Goal: Task Accomplishment & Management: Use online tool/utility

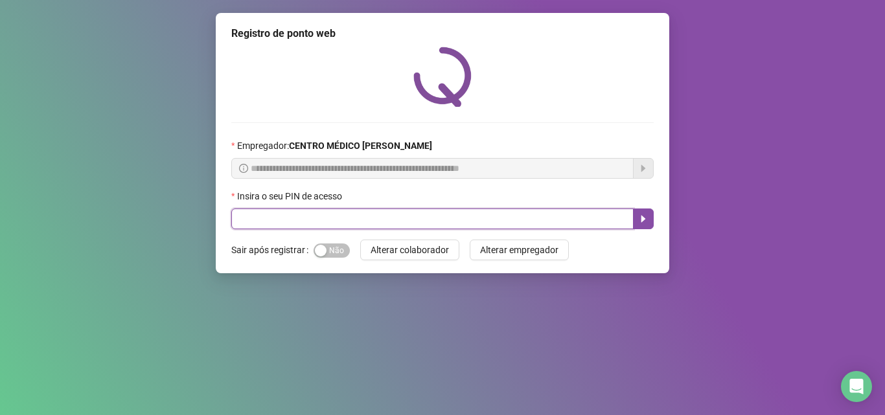
click at [519, 219] on input "text" at bounding box center [432, 219] width 402 height 21
type input "*****"
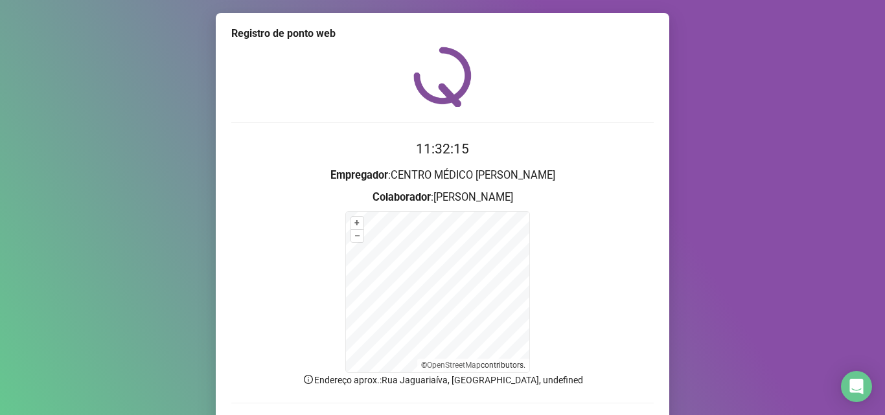
scroll to position [87, 0]
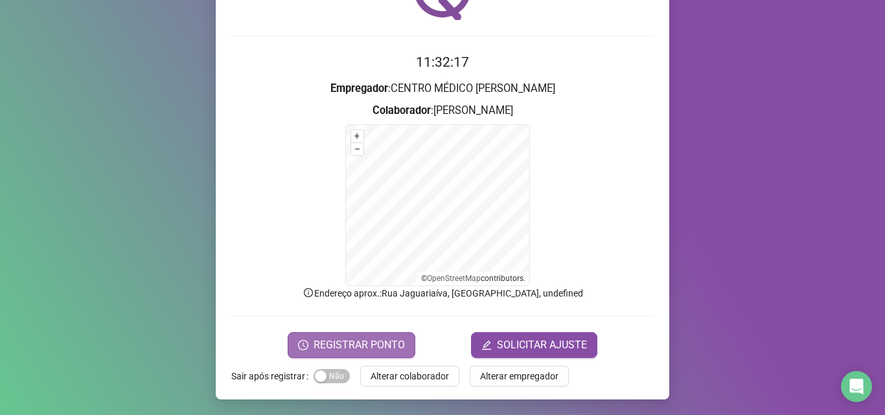
click at [372, 340] on span "REGISTRAR PONTO" at bounding box center [358, 345] width 91 height 16
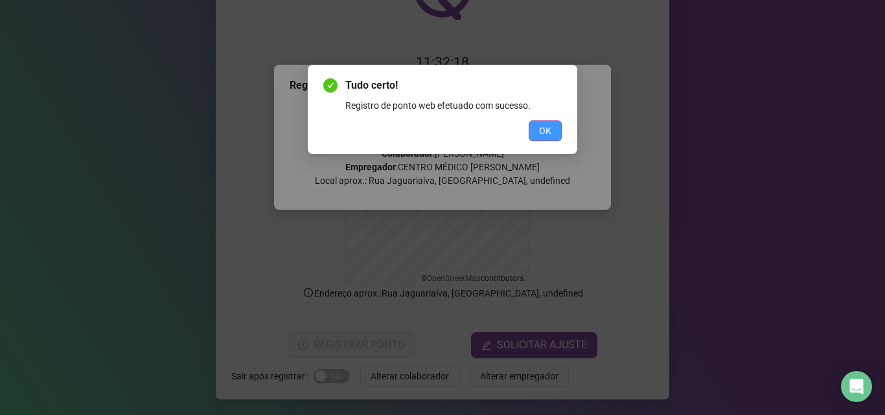
click at [549, 134] on span "OK" at bounding box center [545, 131] width 12 height 14
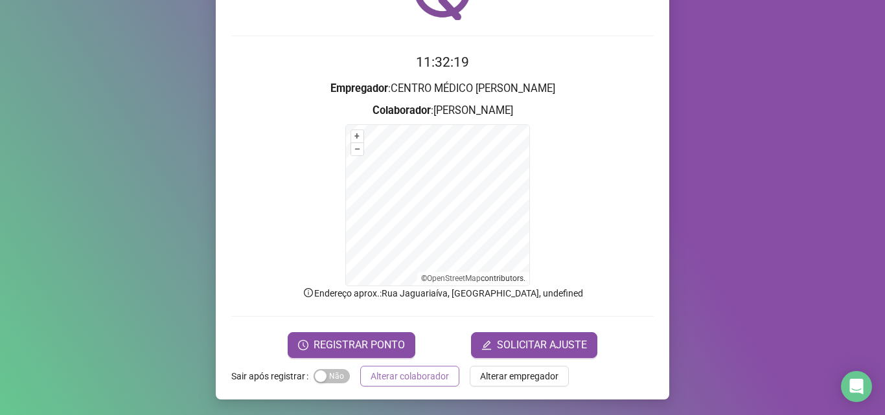
click at [410, 382] on span "Alterar colaborador" at bounding box center [409, 376] width 78 height 14
click at [410, 382] on div "Registro de ponto web 11:32:19 Empregador : CENTRO MÉDICO [PERSON_NAME] : [PERS…" at bounding box center [442, 207] width 885 height 415
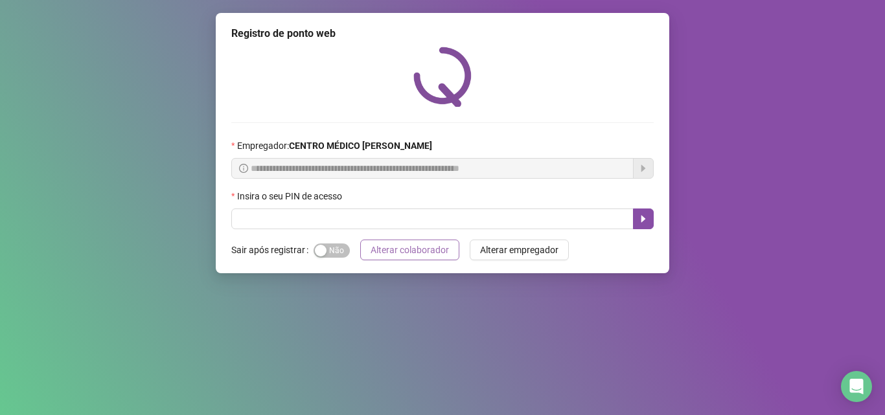
scroll to position [0, 0]
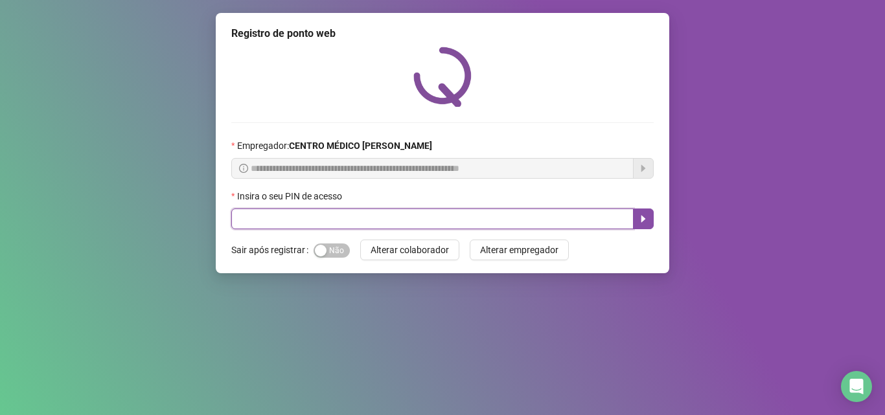
click at [536, 216] on input "text" at bounding box center [432, 219] width 402 height 21
click at [288, 214] on input "text" at bounding box center [432, 219] width 402 height 21
click at [262, 223] on input "text" at bounding box center [432, 219] width 402 height 21
type input "*****"
click at [644, 222] on icon "caret-right" at bounding box center [643, 219] width 10 height 10
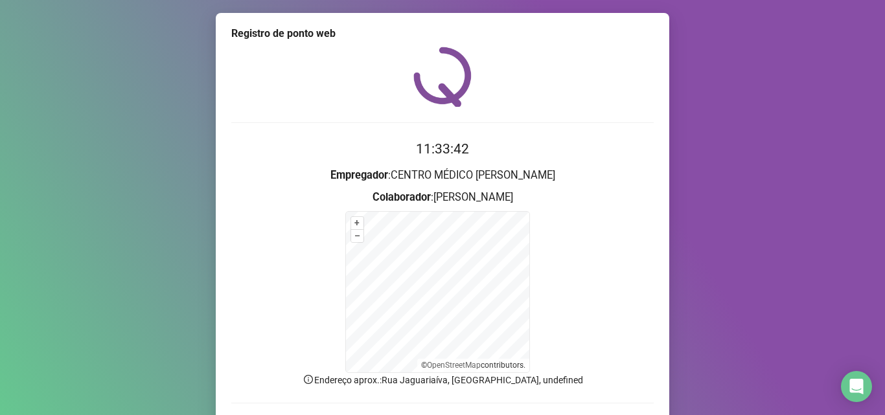
scroll to position [87, 0]
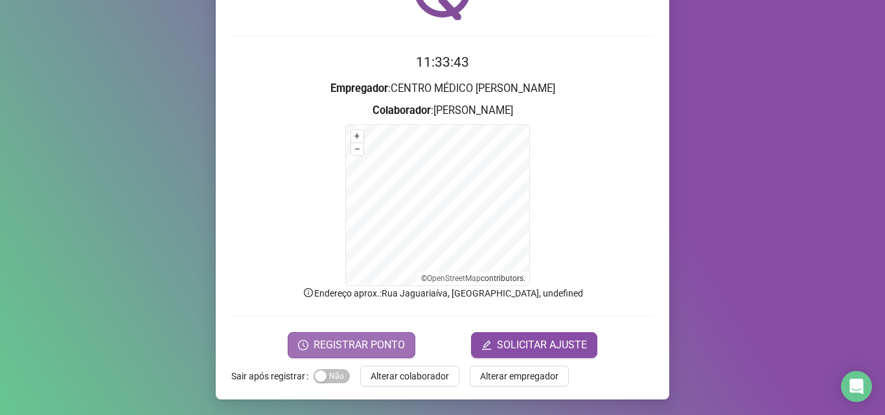
click at [357, 345] on span "REGISTRAR PONTO" at bounding box center [358, 345] width 91 height 16
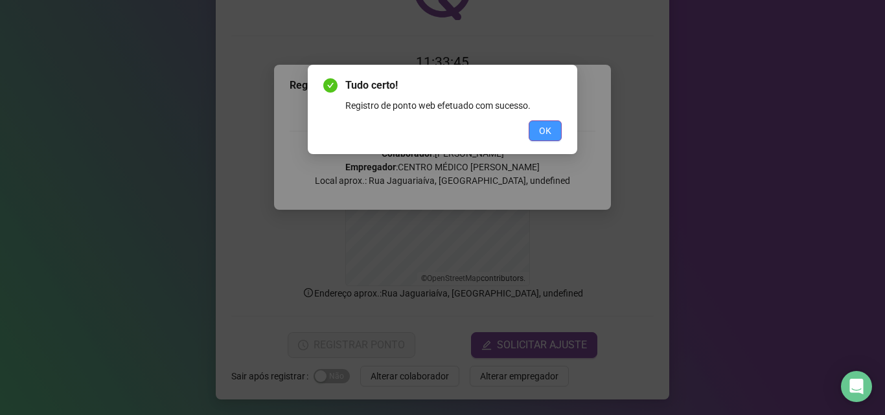
click at [545, 134] on span "OK" at bounding box center [545, 131] width 12 height 14
